Goal: Transaction & Acquisition: Purchase product/service

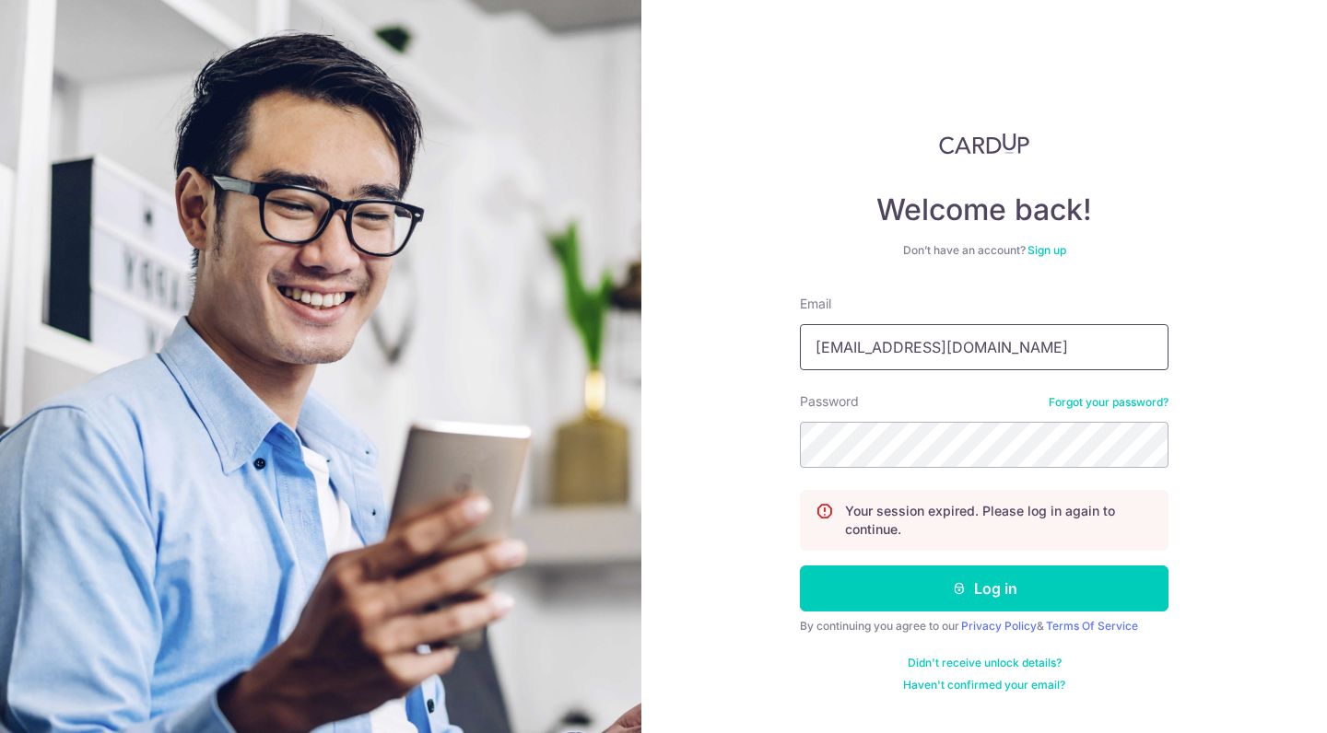
type input "martin_30eva@hotmail.com"
click at [984, 589] on button "Log in" at bounding box center [984, 589] width 369 height 46
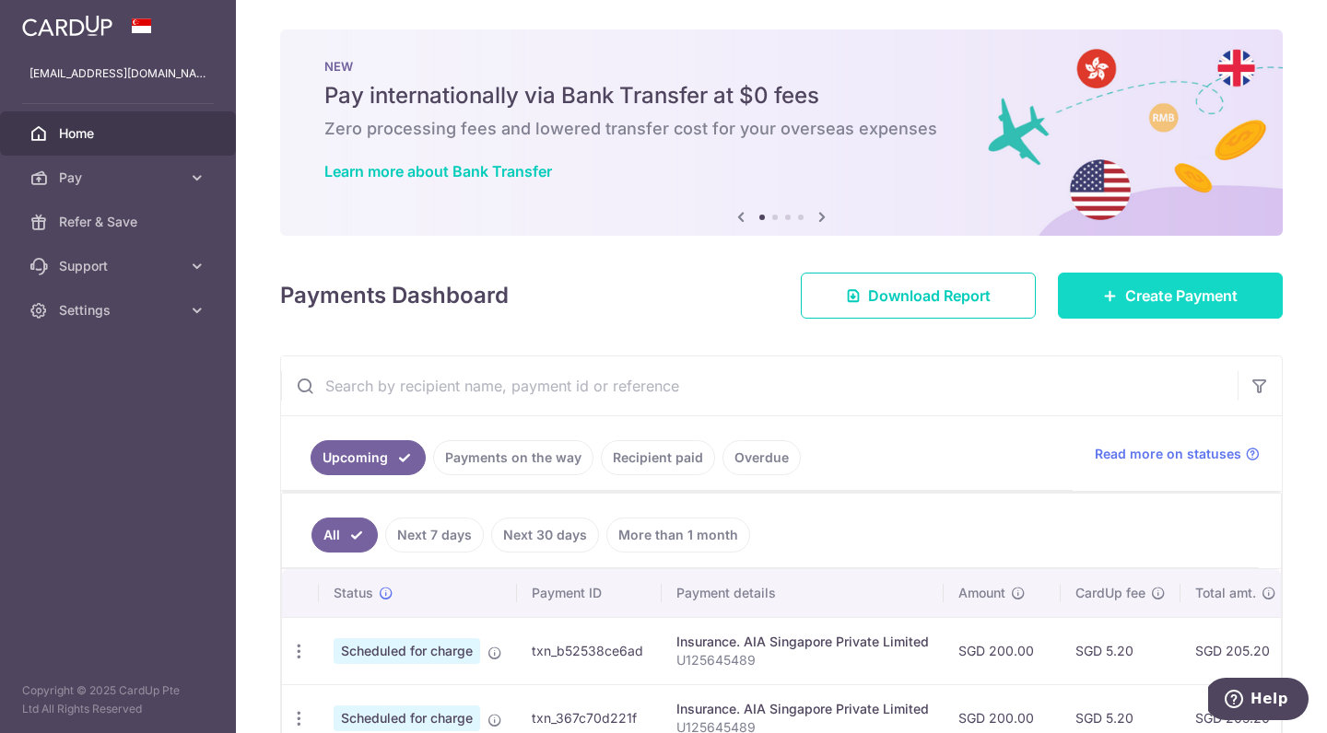
click at [1150, 297] on span "Create Payment" at bounding box center [1181, 296] width 112 height 22
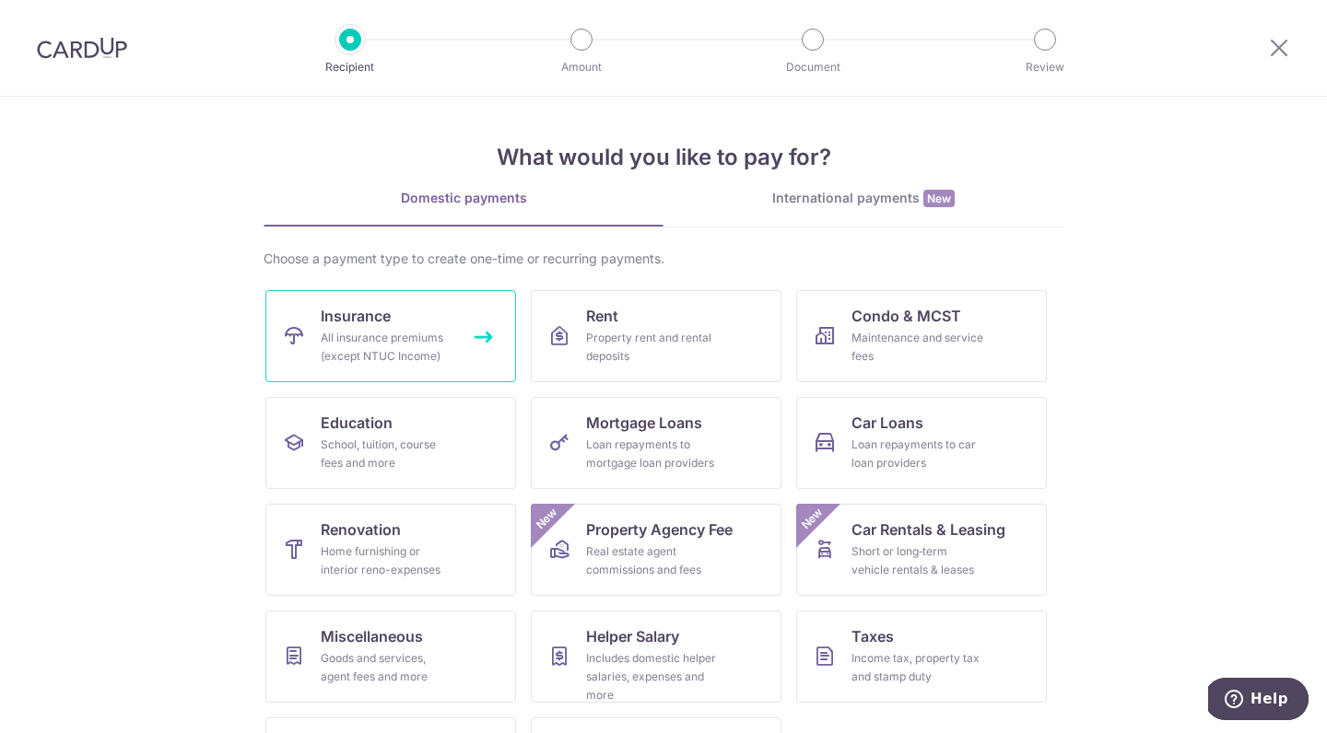
click at [479, 352] on link "Insurance All insurance premiums (except NTUC Income)" at bounding box center [390, 336] width 251 height 92
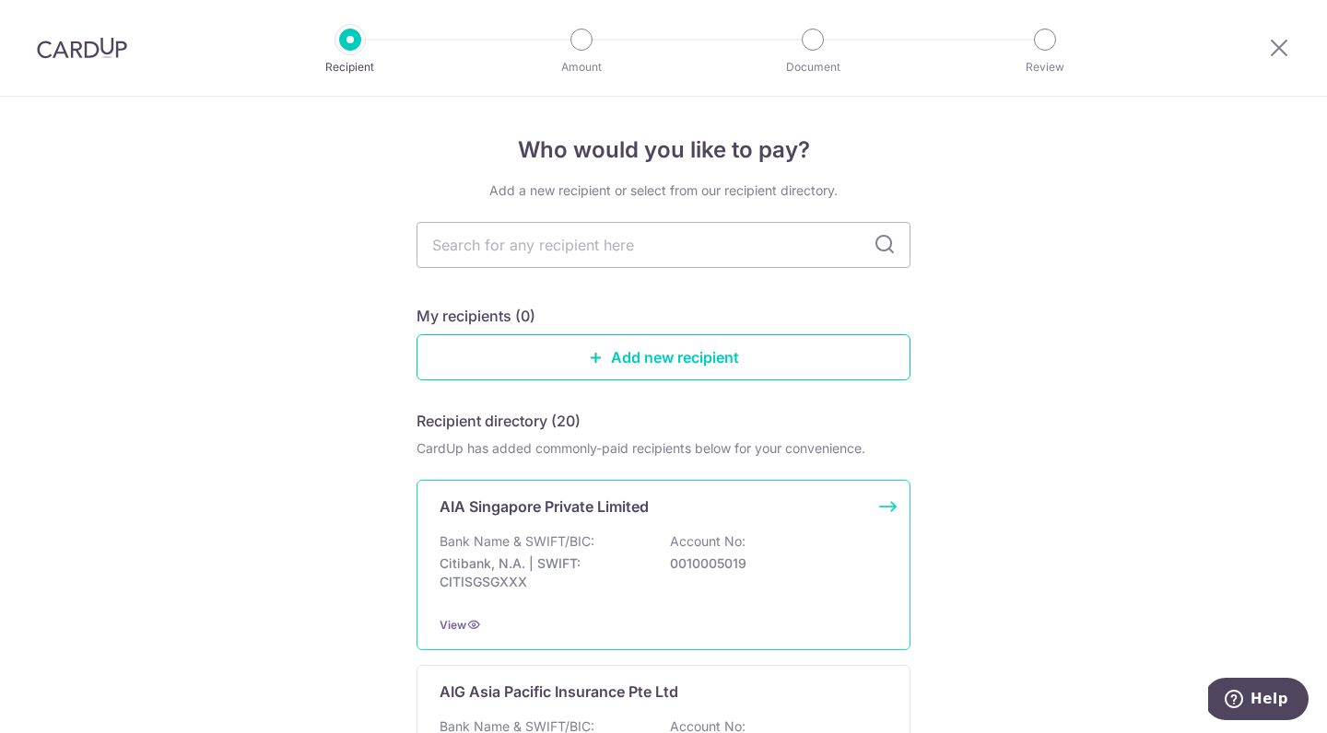
click at [615, 512] on p "AIA Singapore Private Limited" at bounding box center [543, 507] width 209 height 22
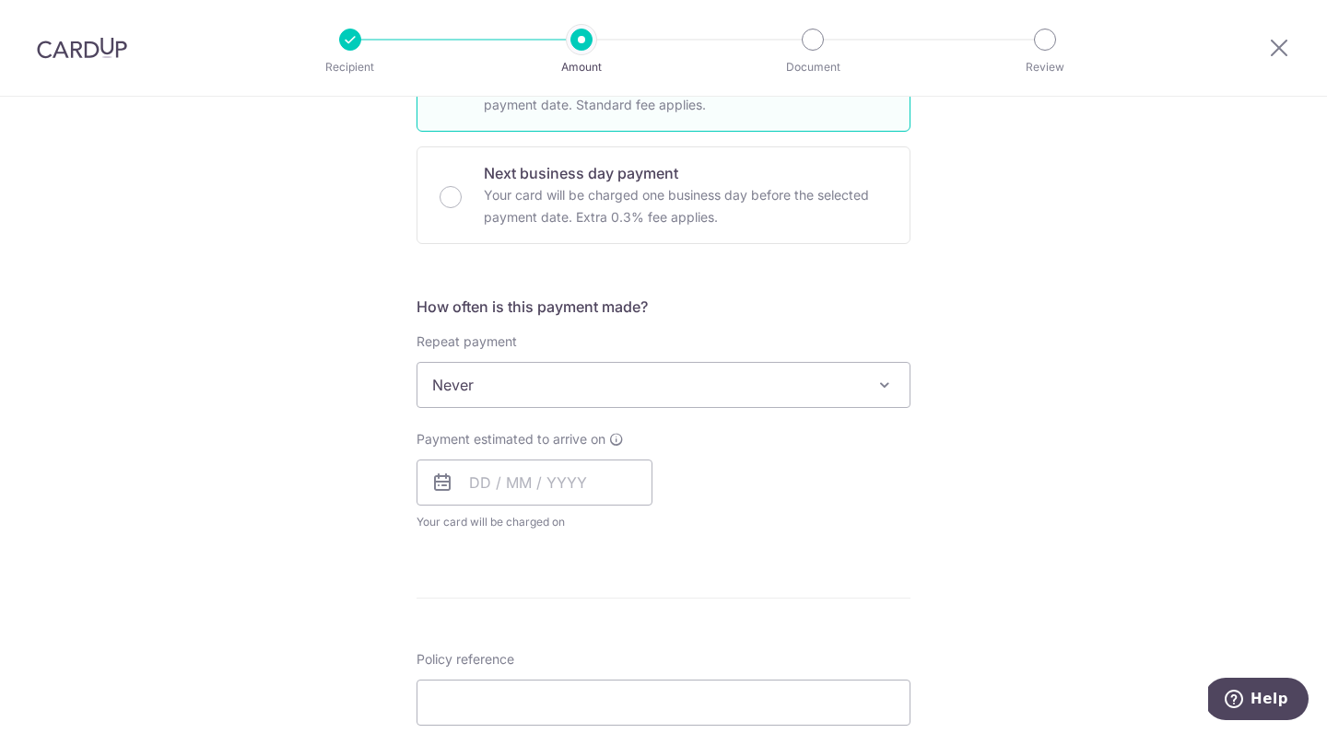
scroll to position [695, 0]
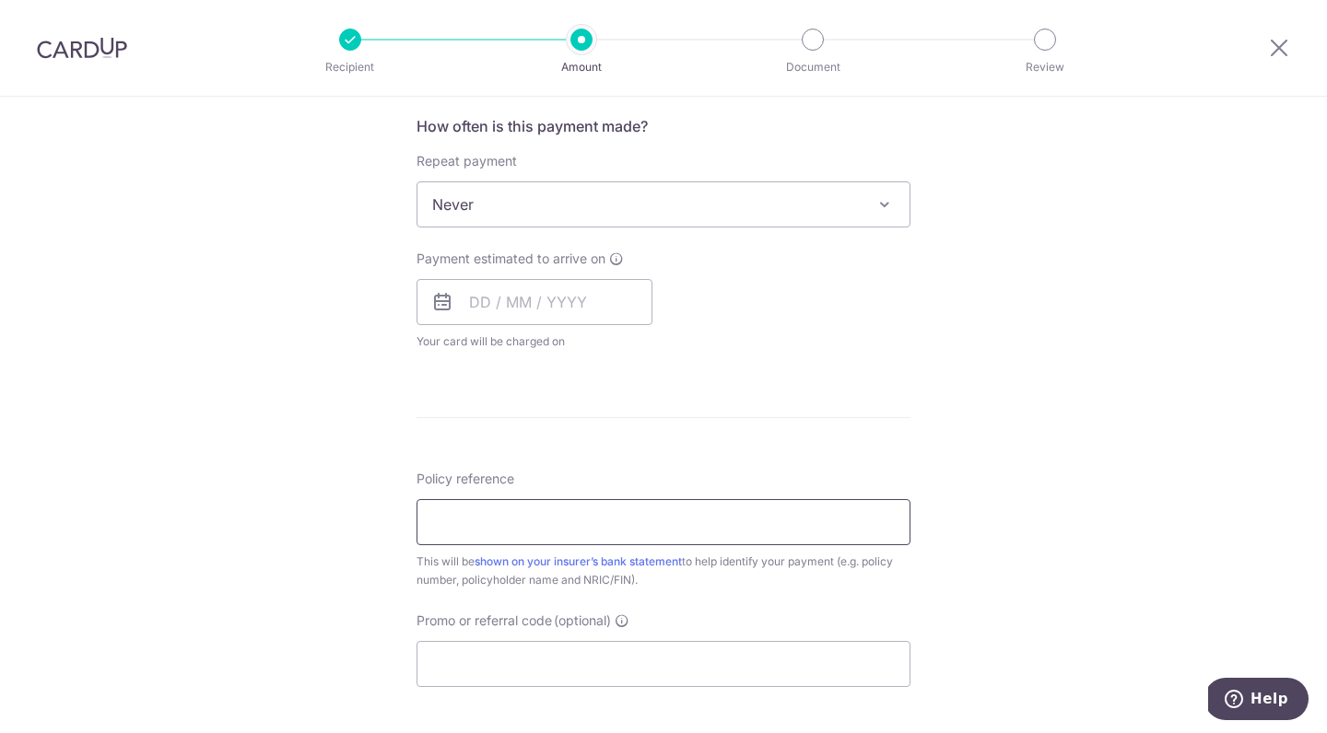
click at [626, 519] on input "Policy reference" at bounding box center [663, 522] width 494 height 46
paste input "V185655668"
type input "V185655668"
click at [847, 355] on div "How often is this payment made? Repeat payment Never Every week Every month Eve…" at bounding box center [663, 240] width 494 height 251
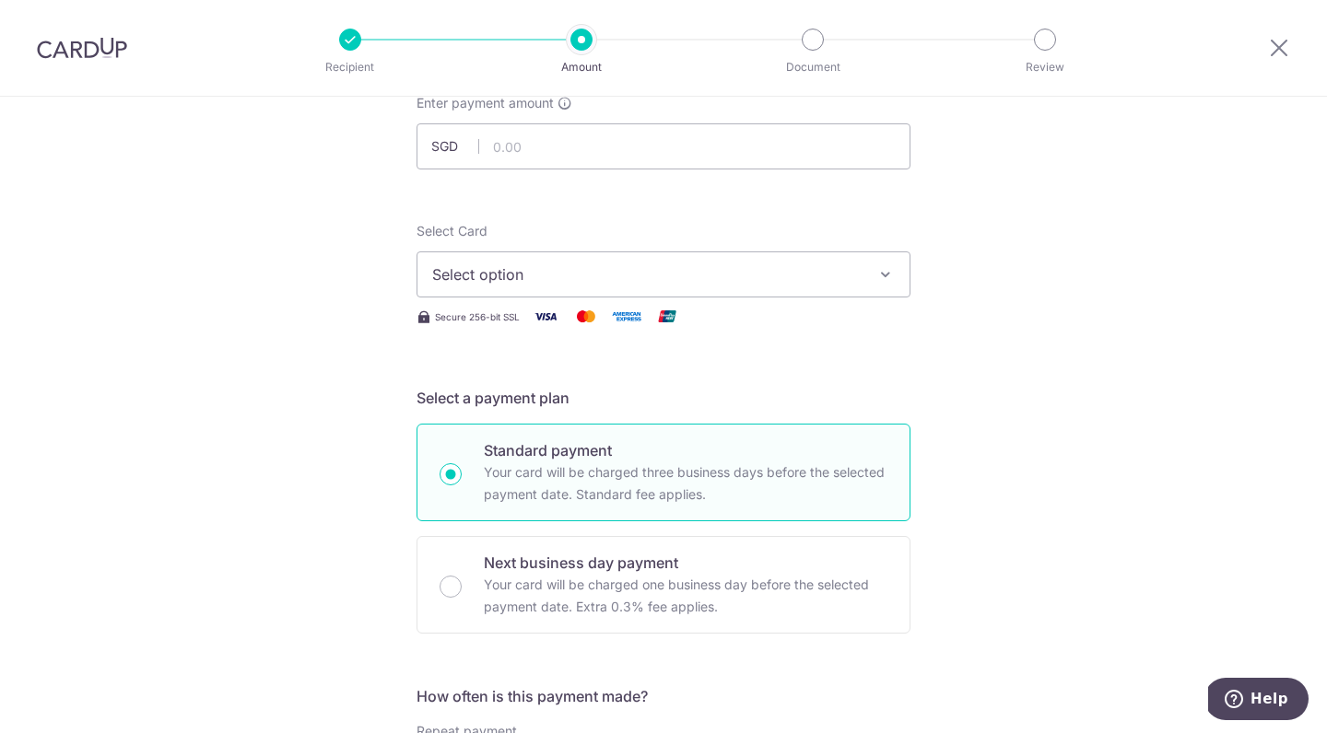
scroll to position [0, 0]
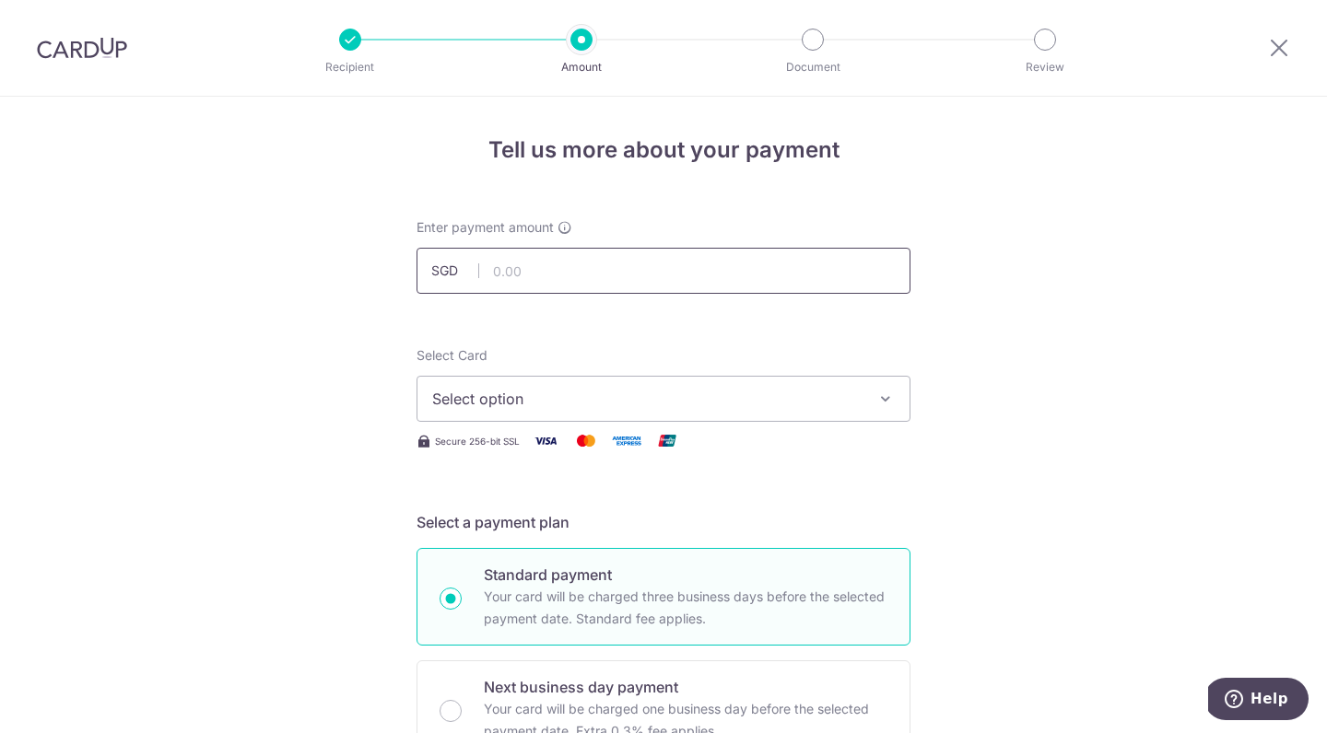
click at [711, 271] on input "text" at bounding box center [663, 271] width 494 height 46
type input "8.00"
click at [636, 415] on button "Select option" at bounding box center [663, 399] width 494 height 46
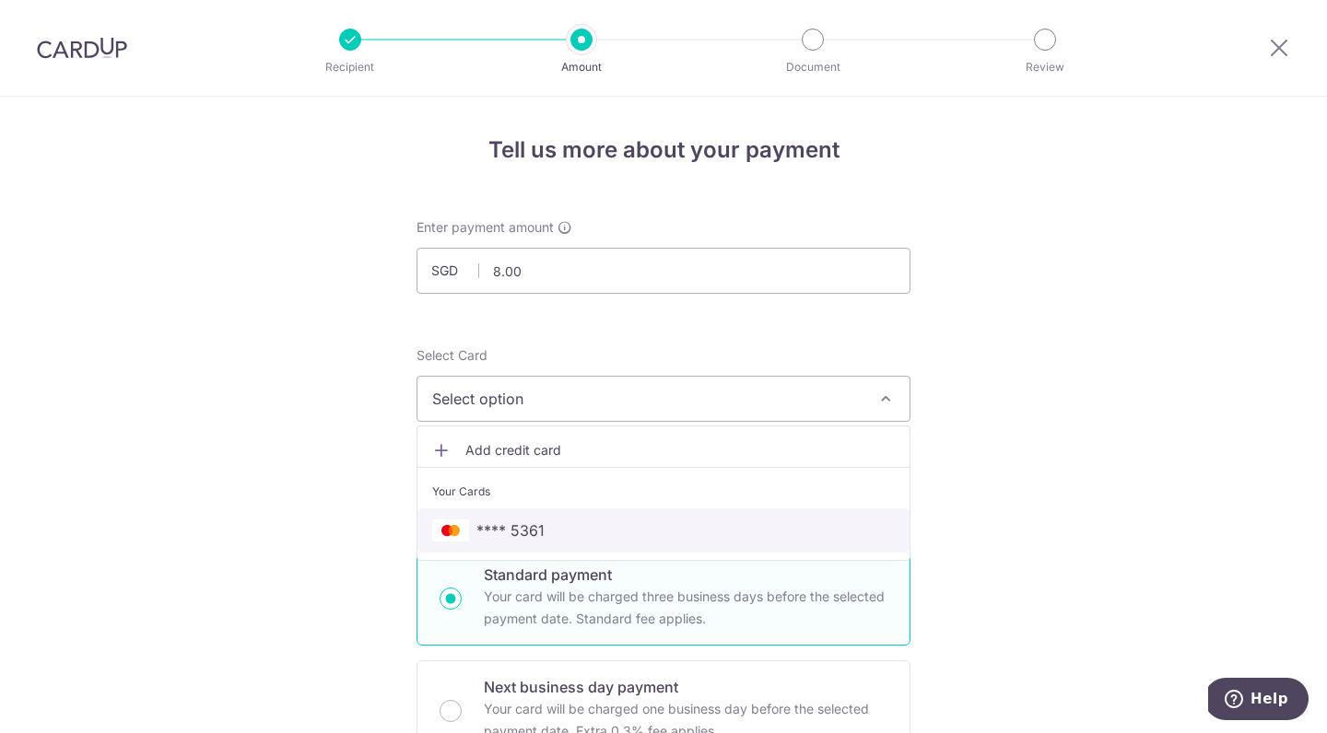
click at [618, 513] on link "**** 5361" at bounding box center [663, 531] width 492 height 44
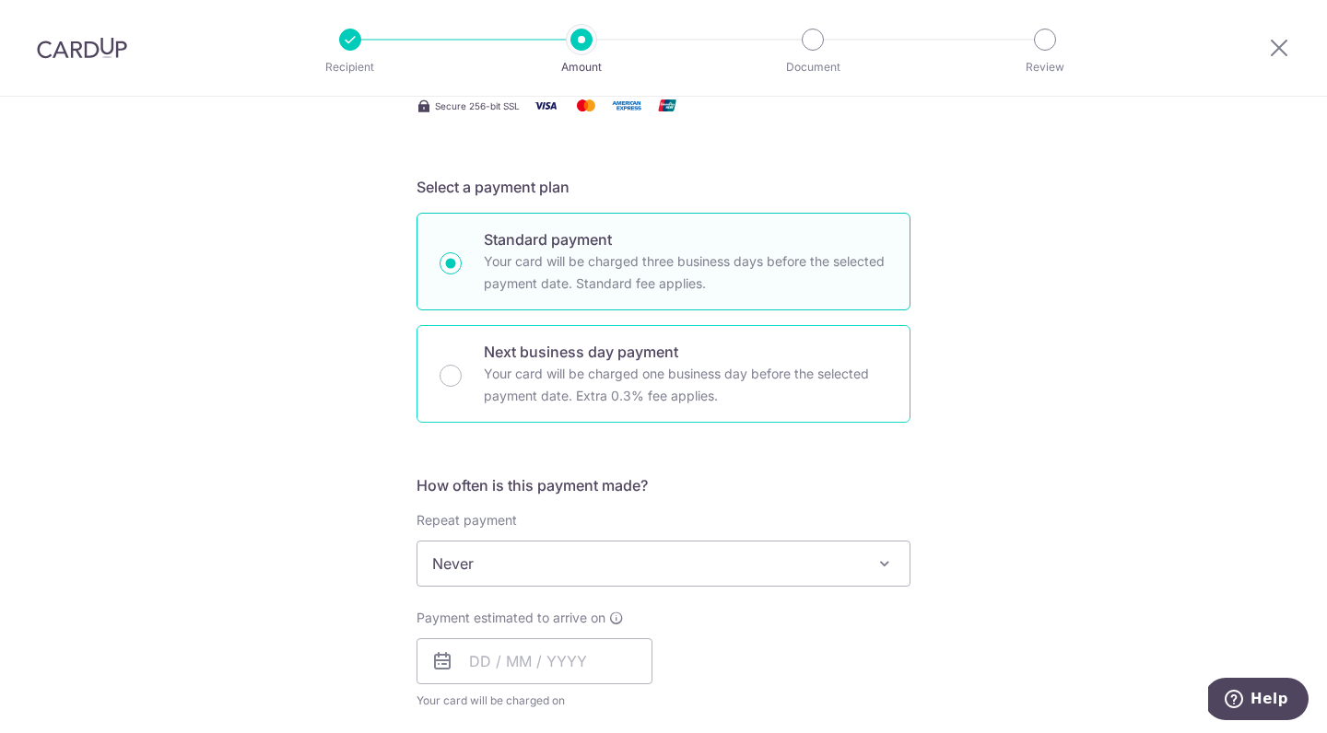
scroll to position [335, 0]
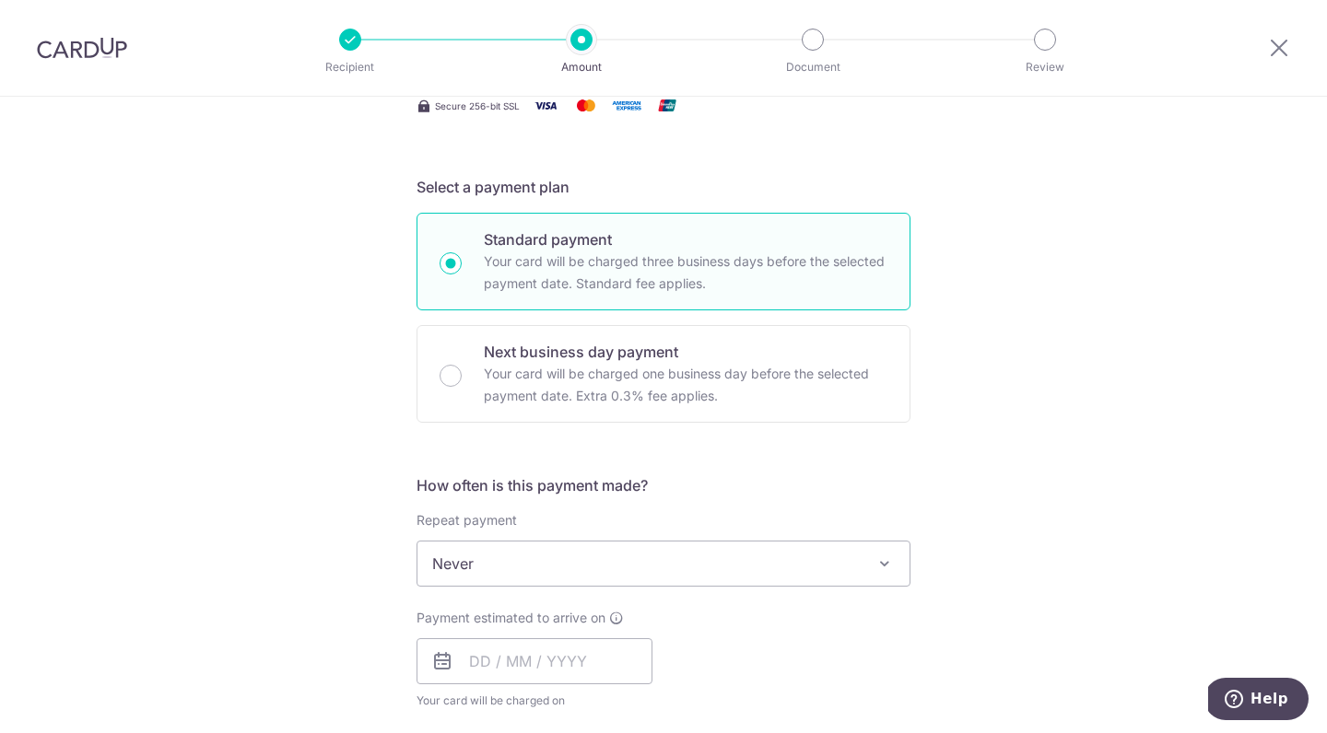
click at [616, 552] on span "Never" at bounding box center [663, 564] width 492 height 44
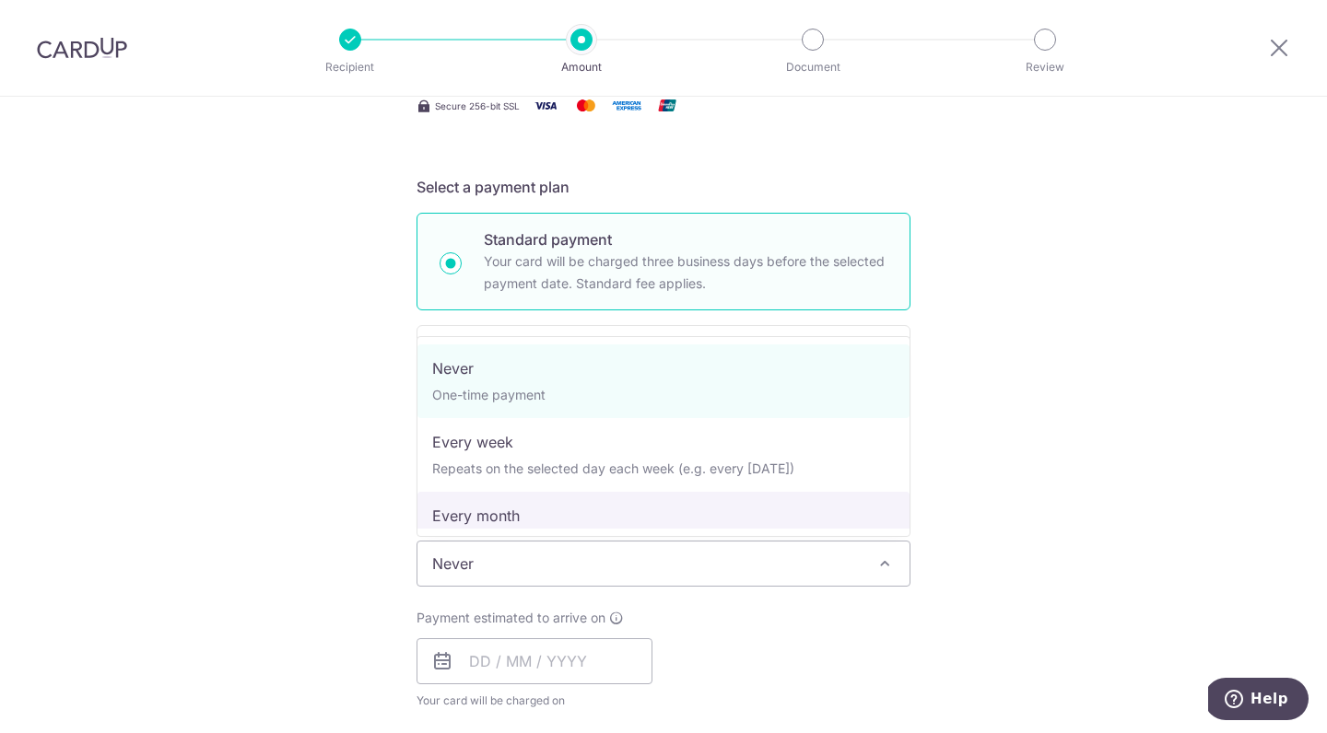
select select "3"
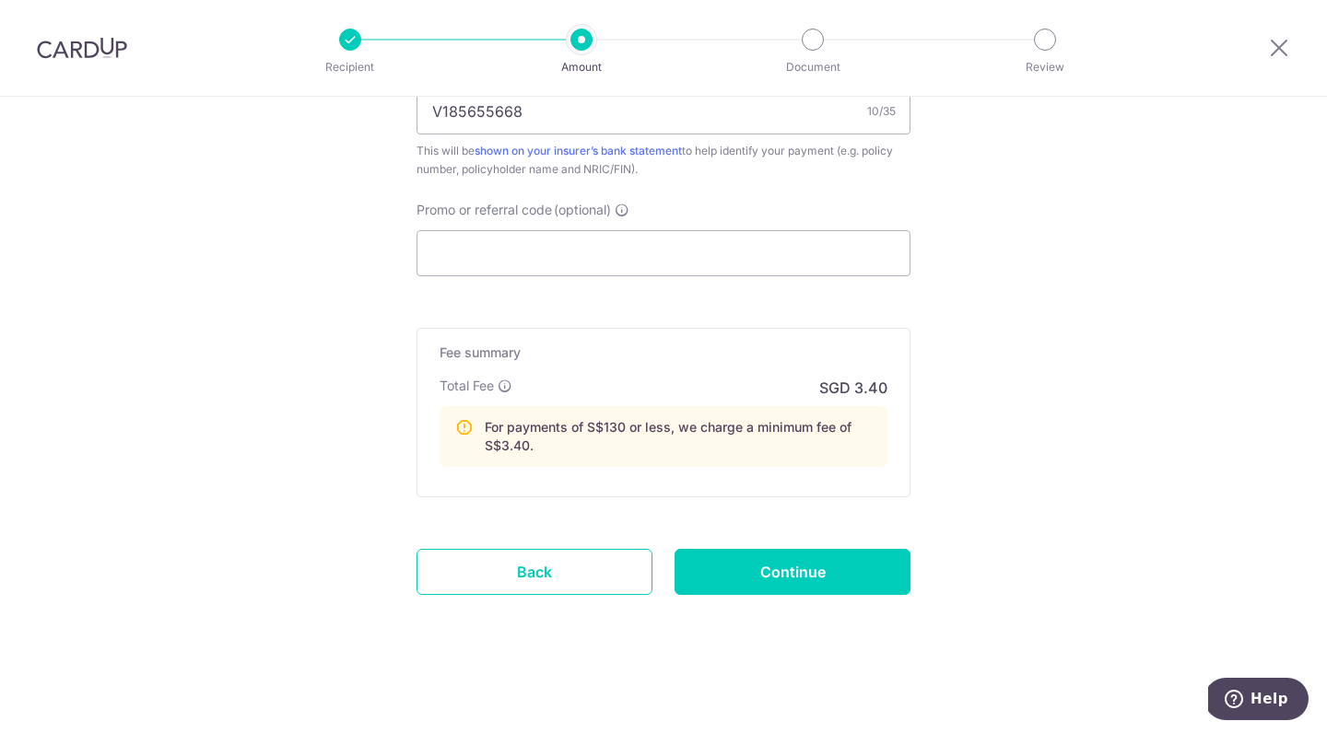
scroll to position [1124, 0]
